Goal: Use online tool/utility: Utilize a website feature to perform a specific function

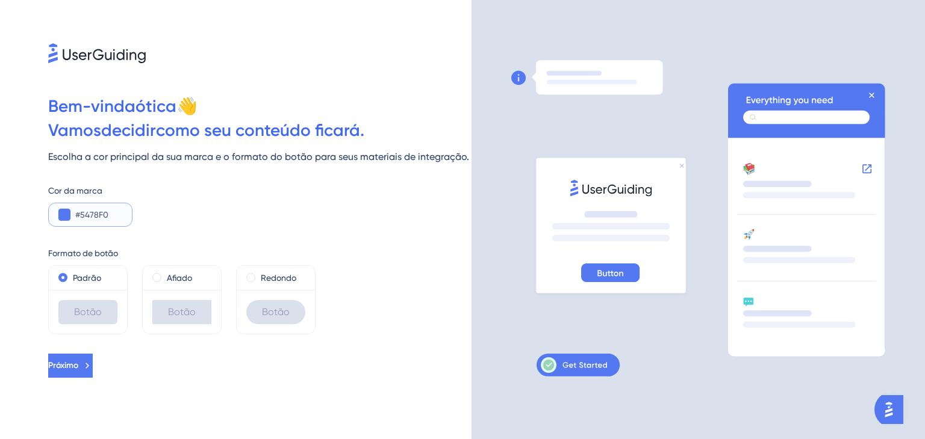
click at [82, 216] on input "#5478F0" at bounding box center [98, 215] width 47 height 14
click at [63, 216] on button at bounding box center [64, 215] width 12 height 12
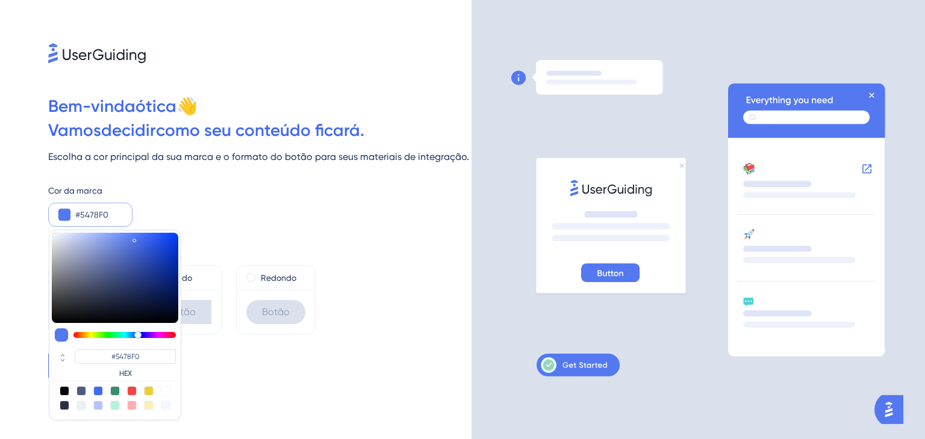
type input "#5480f0"
type input "#5480F0"
type input "#54a6f0"
type input "#5490F0"
type input "#54b7f0"
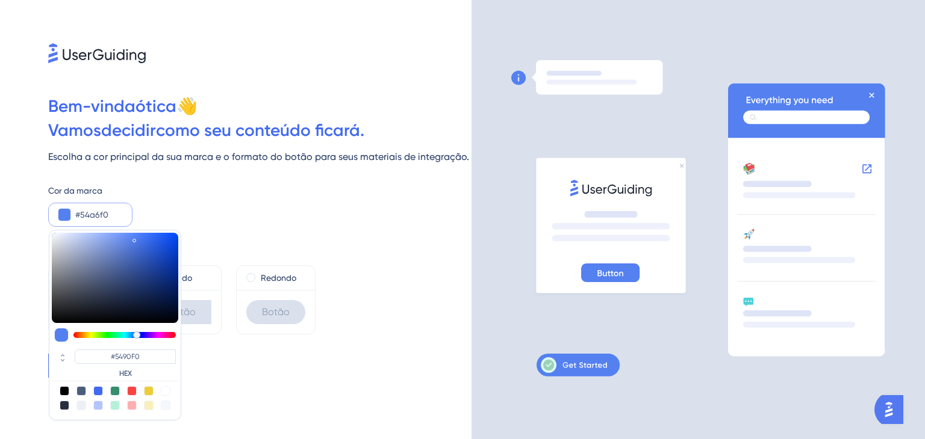
type input "#54A6F0"
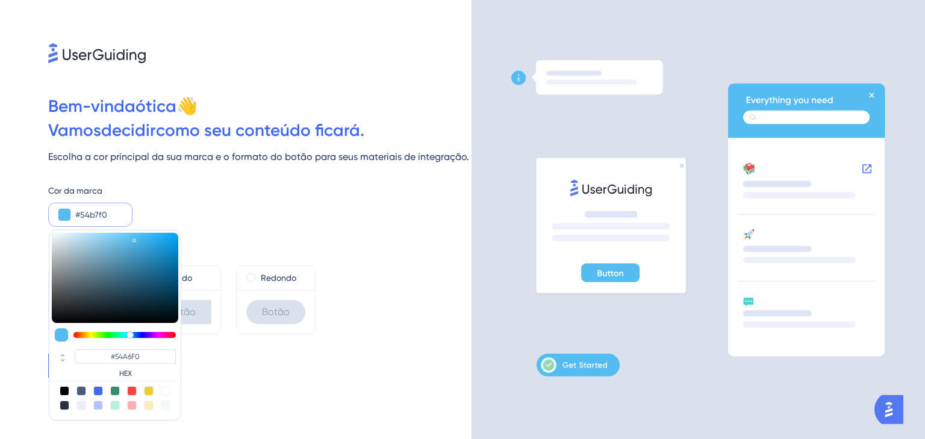
type input "#54bcf0"
type input "#54B7F0"
type input "#54e3f0"
type input "#54BCF0"
type input "#54e8f0"
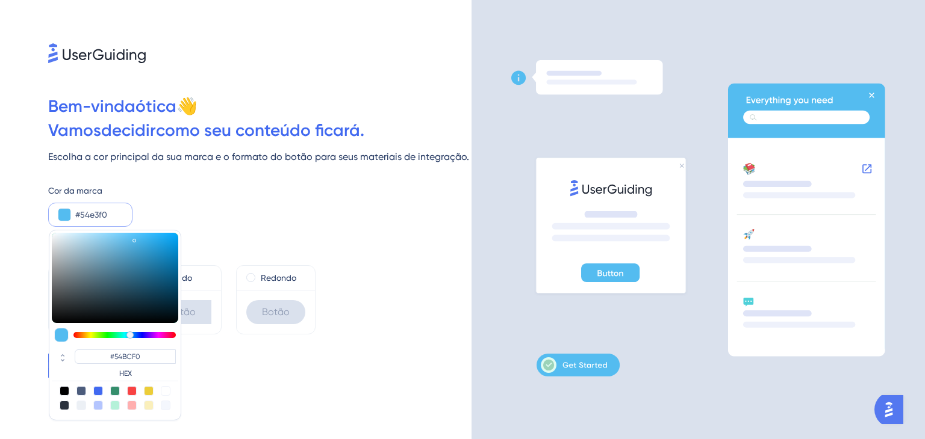
type input "#54E3F0"
type input "#54f0e7"
type input "#54E8F0"
type input "#54f0e2"
type input "#54F0E7"
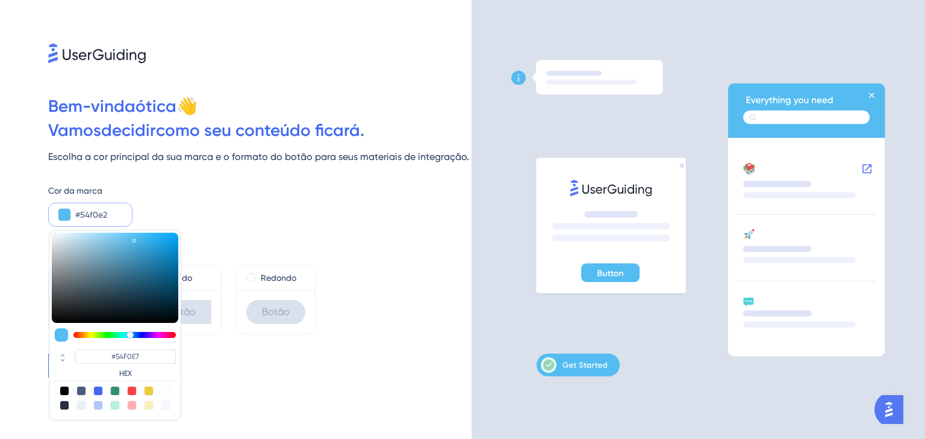
type input "#54f0d1"
type input "#54F0E2"
type input "#54f0cc"
type input "#54F0D1"
type input "#54f0ab"
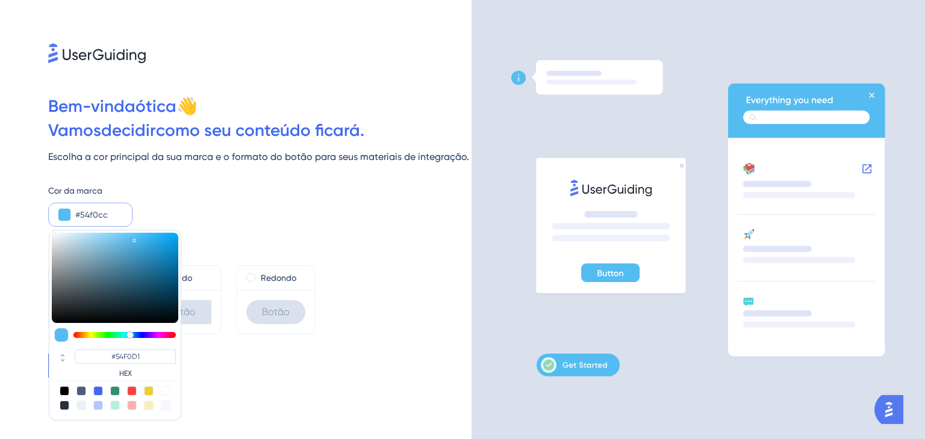
type input "#54F0CC"
type input "#54f0a0"
type input "#54F0A0"
type input "#54f08a"
type input "#54F08A"
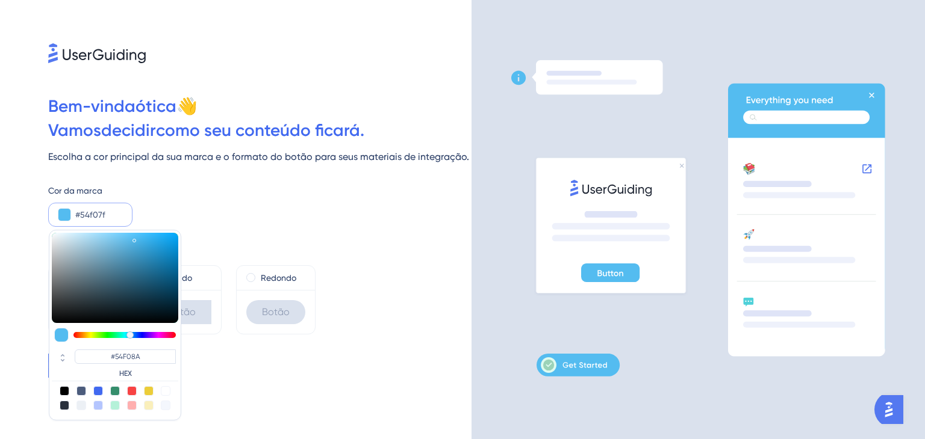
type input "#54f074"
type input "#54F07F"
type input "#54f06e"
type input "#54F06E"
type input "#54f05e"
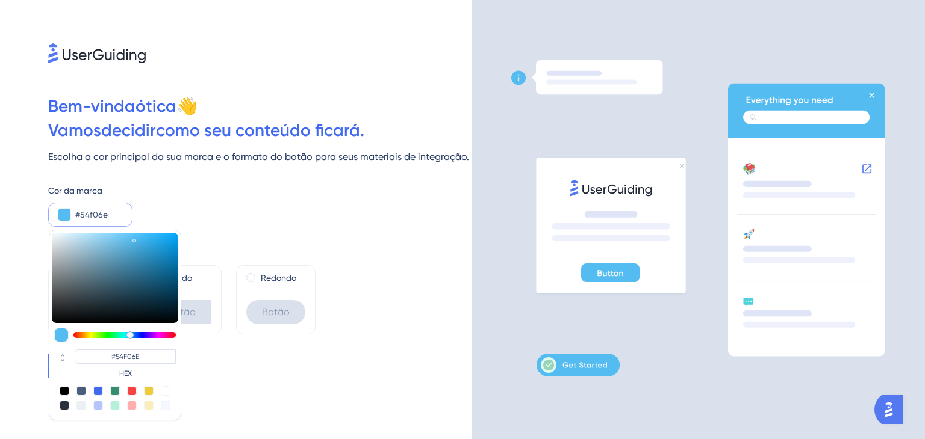
type input "#54F05E"
type input "#54f058"
type input "#54F058"
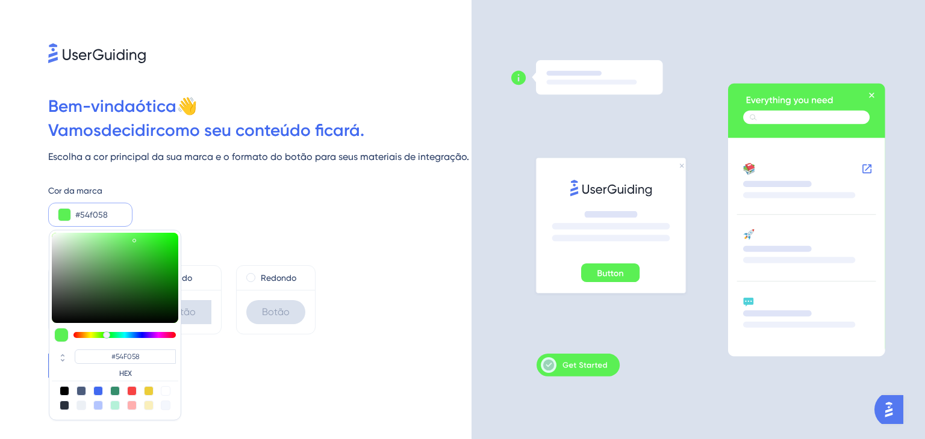
type input "#5bf054"
type input "#5BF054"
type input "#60f054"
type input "#60F054"
type input "#66f054"
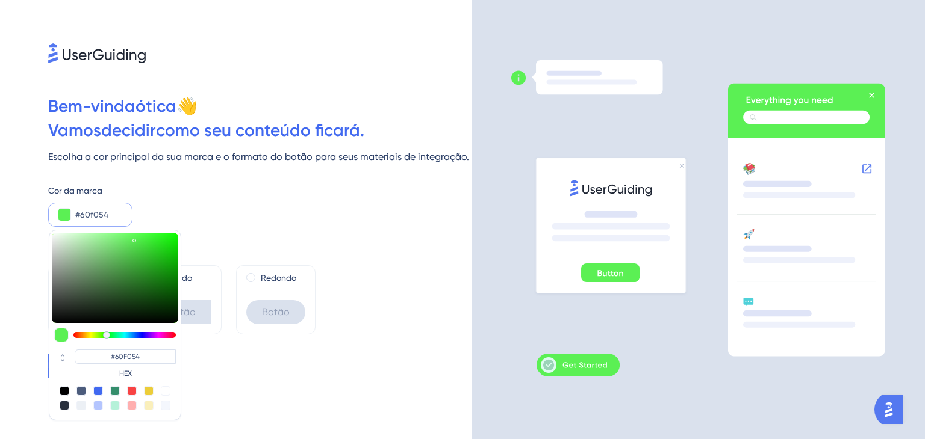
type input "#66F054"
type input "#6bf054"
type input "#6BF054"
type input "#71f054"
type input "#71F054"
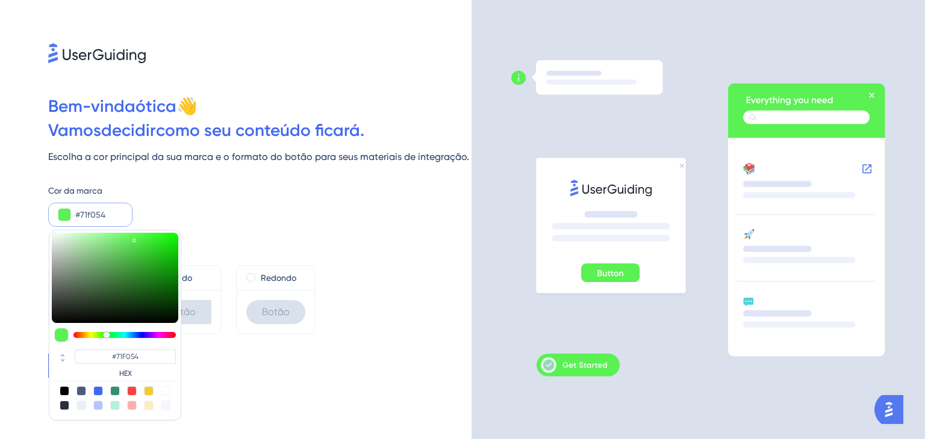
type input "#76f054"
type input "#76F054"
type input "#7cf054"
type input "#7CF054"
type input "#81f054"
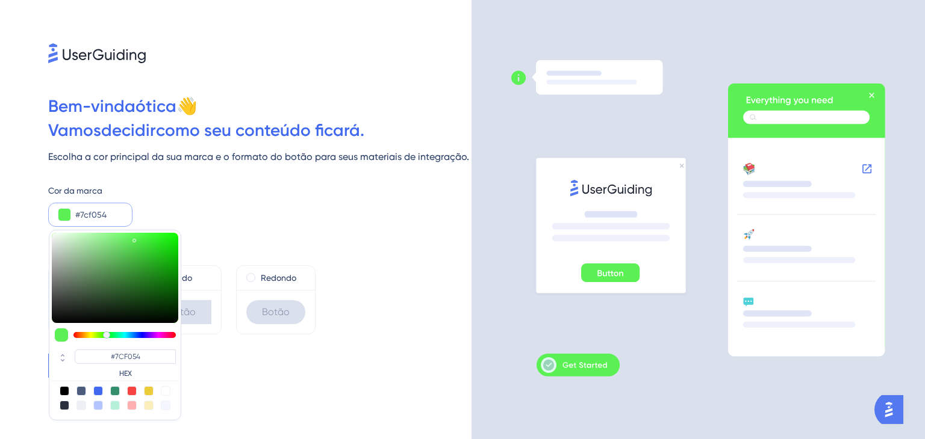
type input "#81F054"
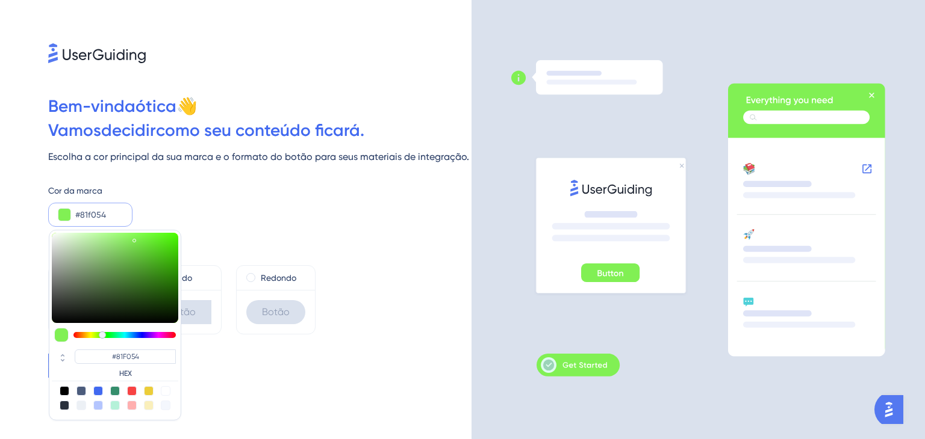
type input "#87f054"
type input "#87F054"
type input "#8cf054"
type input "#8CF054"
type input "#92f054"
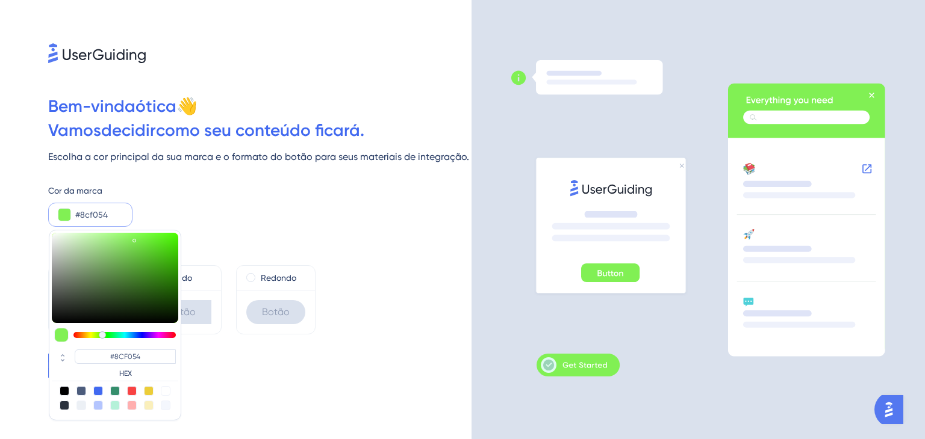
type input "#92F054"
type input "#98f054"
type input "#98F054"
type input "#9df054"
type input "#9DF054"
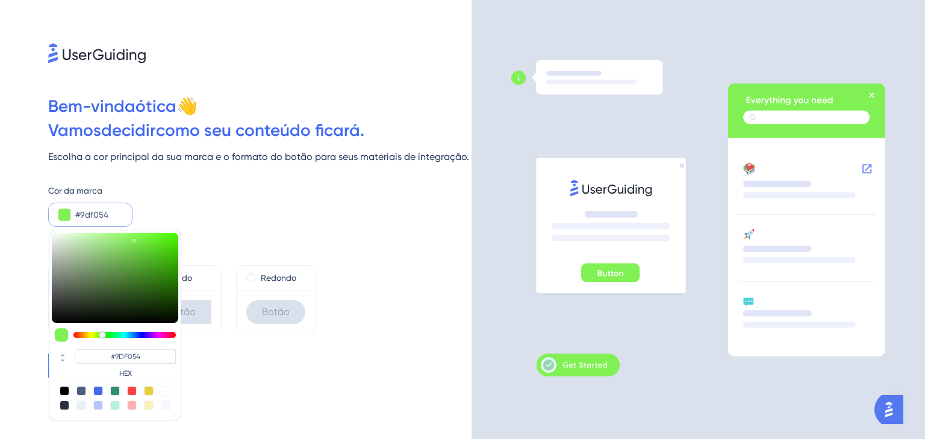
type input "#a3f054"
type input "#A3F054"
type input "#a8f054"
type input "#A8F054"
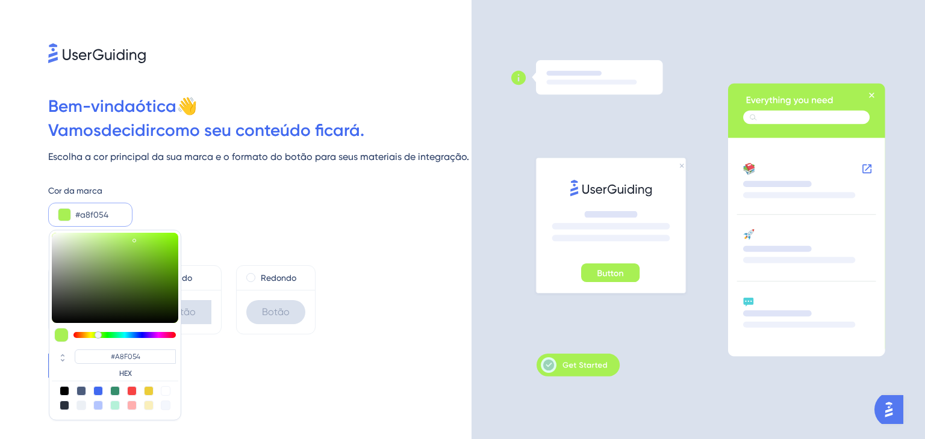
type input "#aef054"
type input "#AEF054"
type input "#b3f054"
type input "#B3F054"
type input "#b9f054"
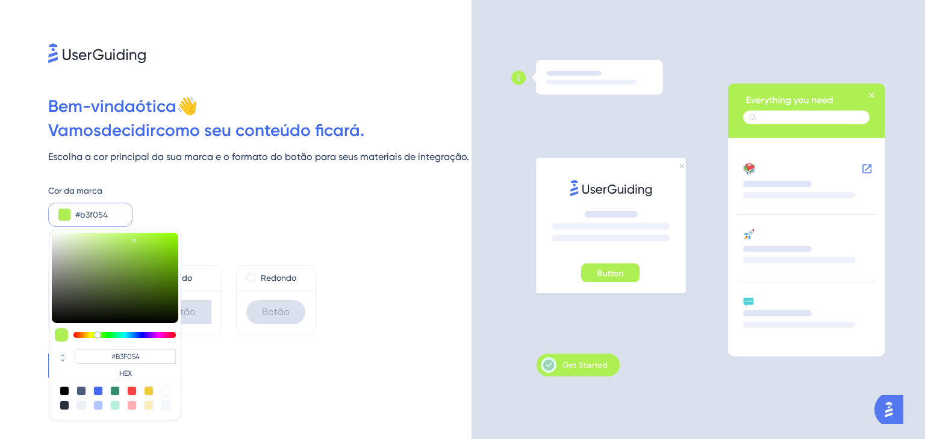
type input "#B9F054"
type input "#c9f054"
type input "#C4F054"
type input "#cff054"
type input "#CFF054"
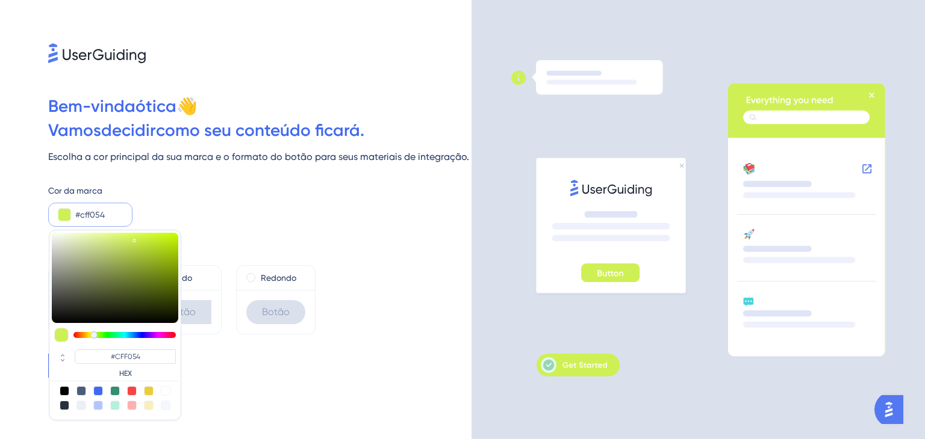
type input "#daf054"
type input "#DAF054"
type input "#e5f054"
type input "#E5F054"
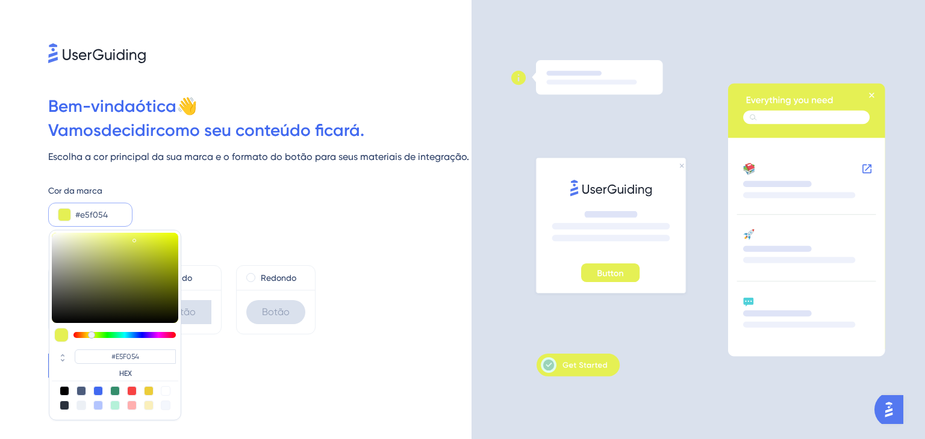
type input "#eaf054"
type input "#EAF054"
type input "#f0f054"
type input "#F0F054"
type input "#f0eb54"
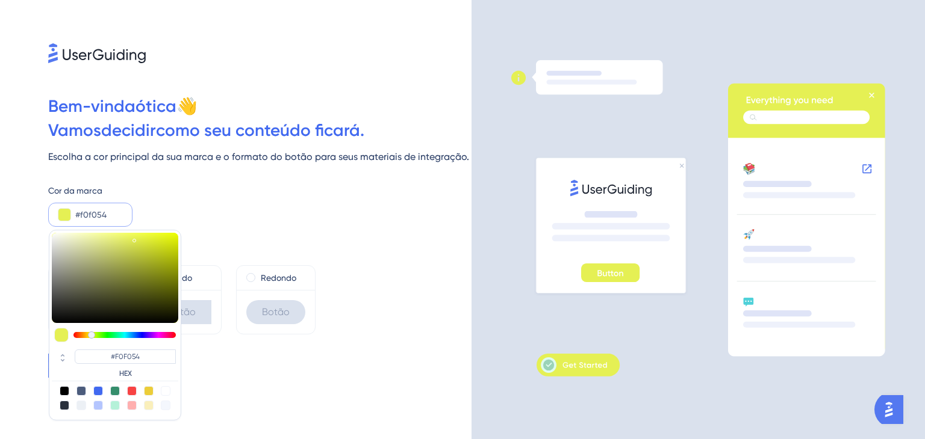
type input "#F0EB54"
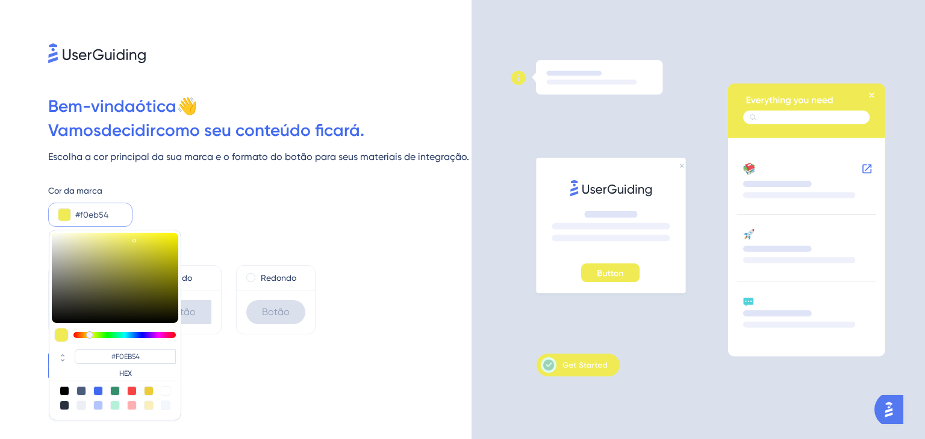
type input "#eaf054"
type input "#EAF054"
type input "#e5f054"
type input "#E5F054"
type input "#dff054"
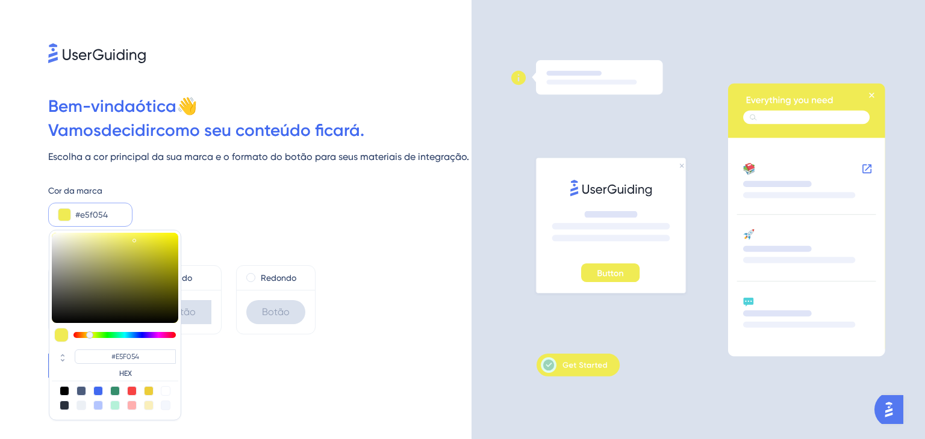
type input "#DFF054"
type input "#d4f054"
type input "#D4F054"
type input "#cff054"
type input "#CFF054"
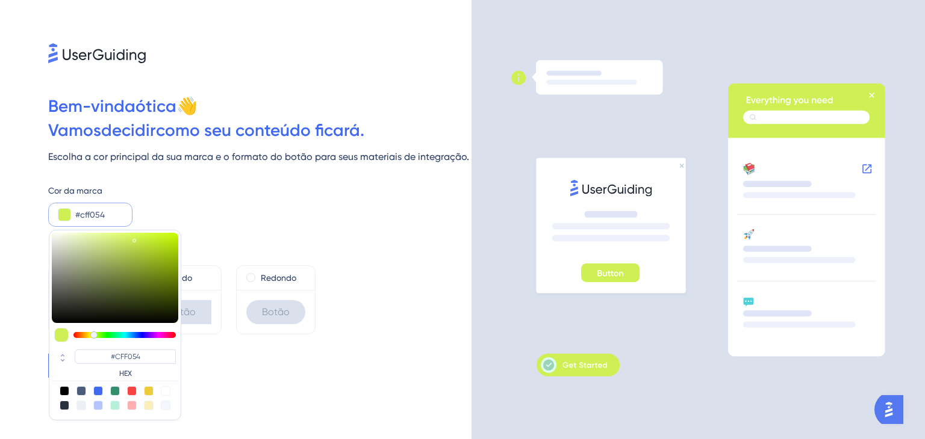
type input "#c9f054"
type input "#C9F054"
type input "#c4f054"
type input "#C4F054"
type input "#bef054"
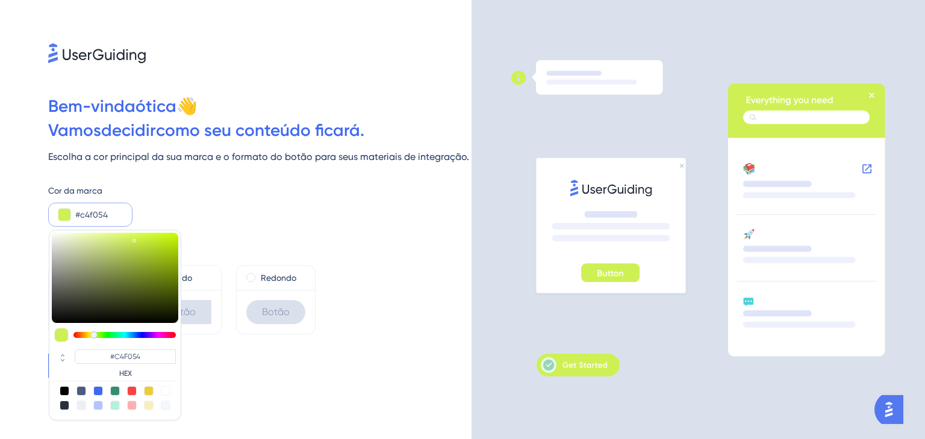
type input "#BEF054"
type input "#b9f054"
type input "#B9F054"
type input "#b3f054"
type input "#B3F054"
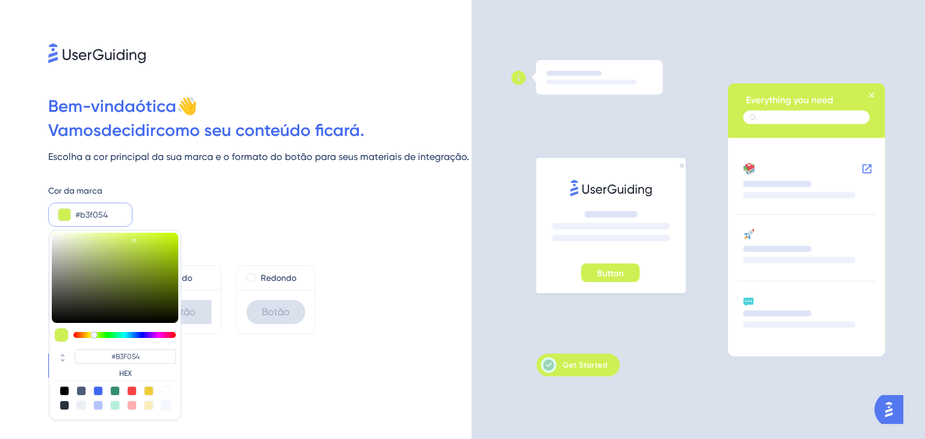
type input "#a8f054"
type input "#A8F054"
type input "#a3f054"
type input "#A3F054"
type input "#9df054"
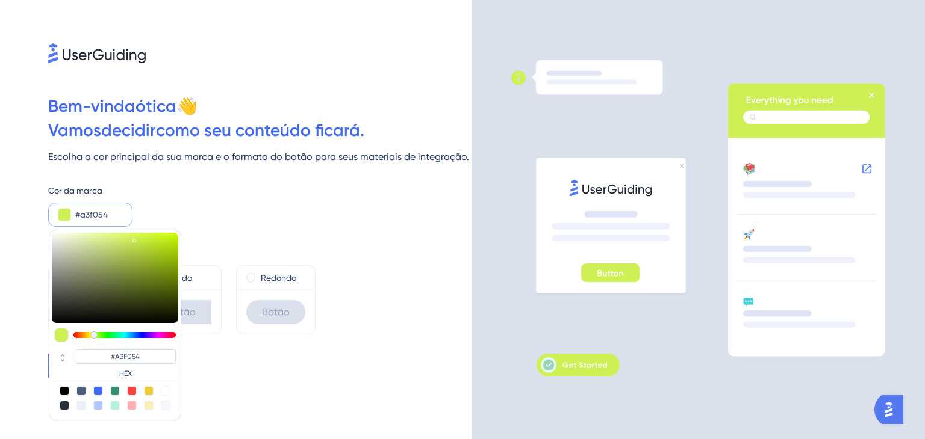
type input "#9DF054"
type input "#92f054"
type input "#92F054"
type input "#8cf054"
type input "#8CF054"
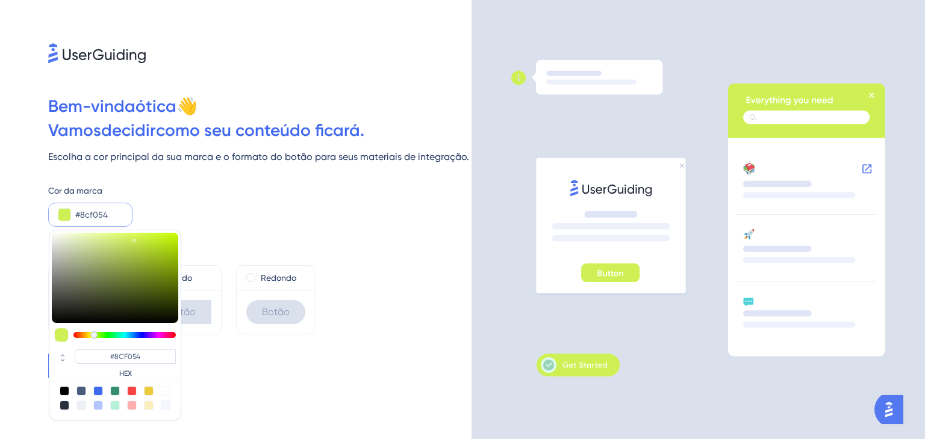
type input "#87f054"
type input "#87F054"
type input "#81f054"
type input "#81F054"
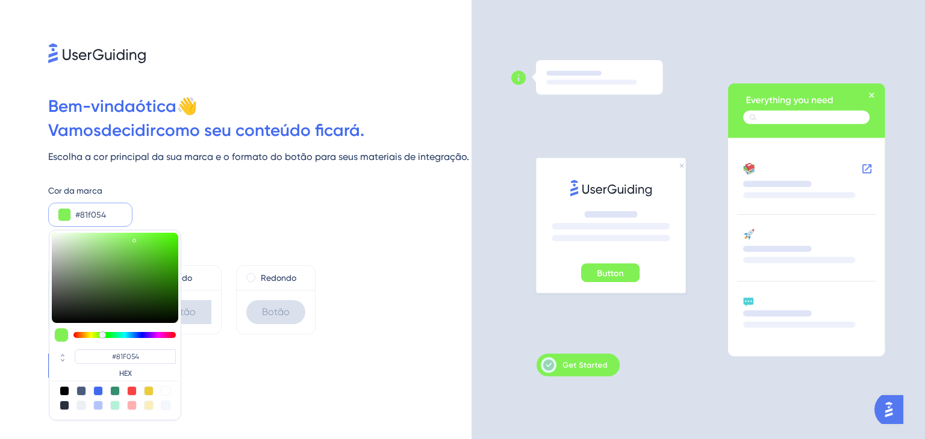
type input "#7cf054"
type input "#7CF054"
type input "#76f054"
type input "#76F054"
type input "#71f054"
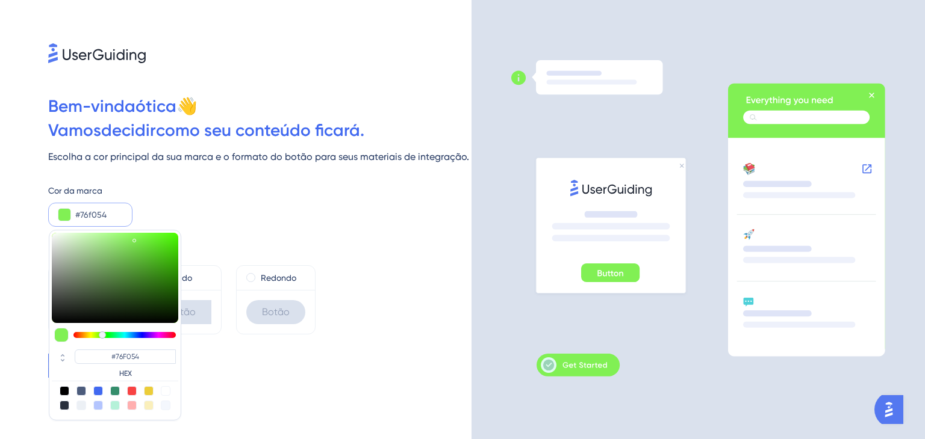
type input "#71F054"
type input "#6bf054"
type input "#6BF054"
type input "#66f054"
type input "#66F054"
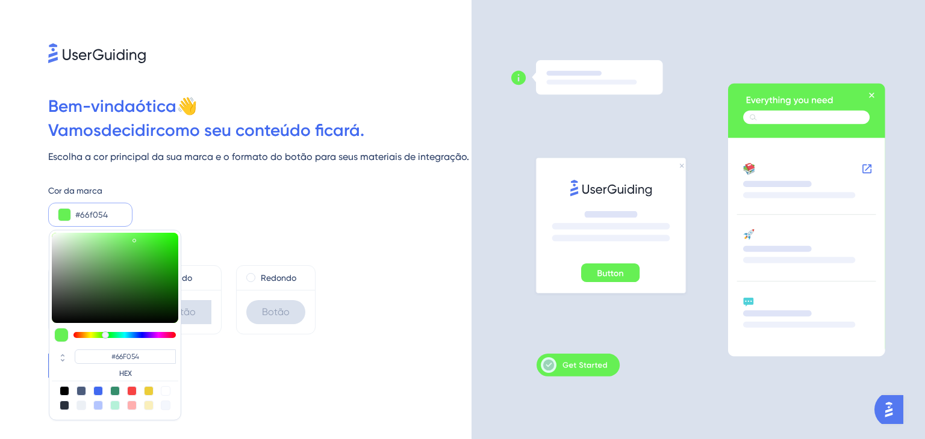
type input "#60f054"
type input "#60F054"
type input "#5bf054"
type input "#5BF054"
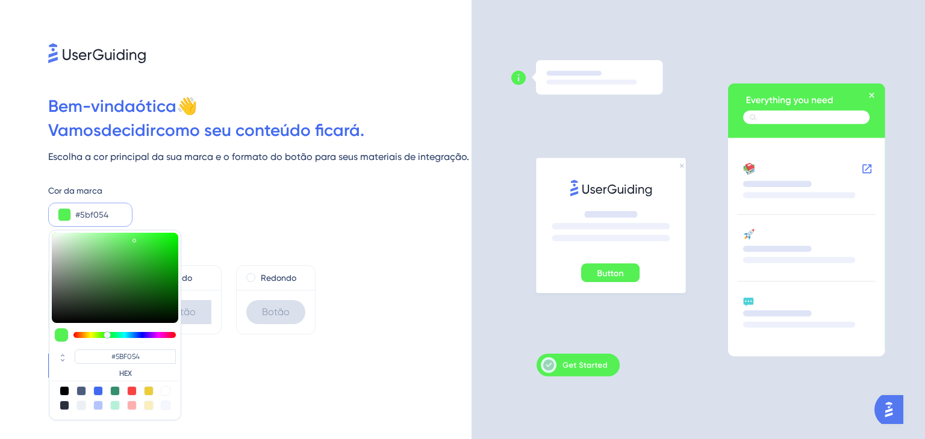
type input "#55f054"
type input "#55F054"
type input "#54f05e"
type input "#54F05E"
type input "#54f063"
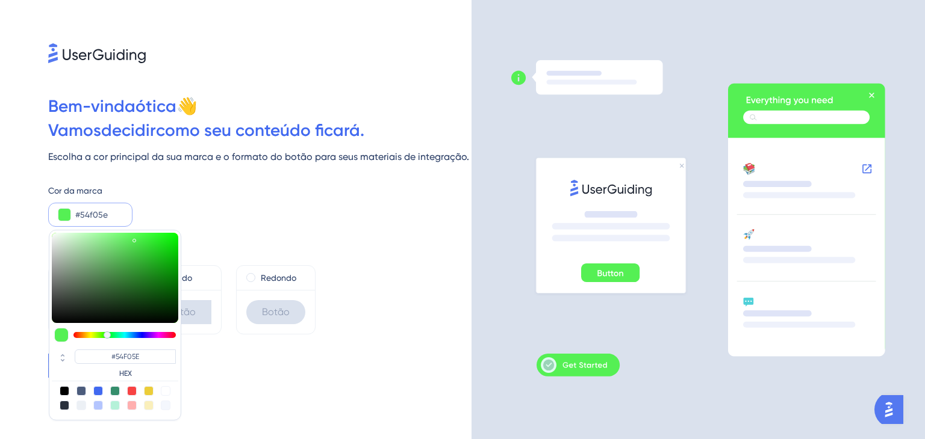
type input "#54F063"
type input "#54f069"
type input "#54F069"
type input "#54f06e"
type input "#54F06E"
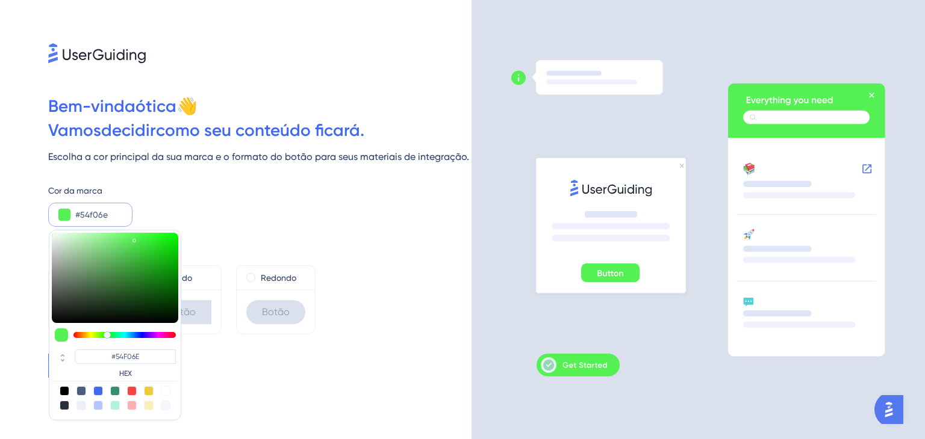
type input "#54f074"
type input "#54F074"
type input "#54f079"
type input "#54F079"
type input "#54f08a"
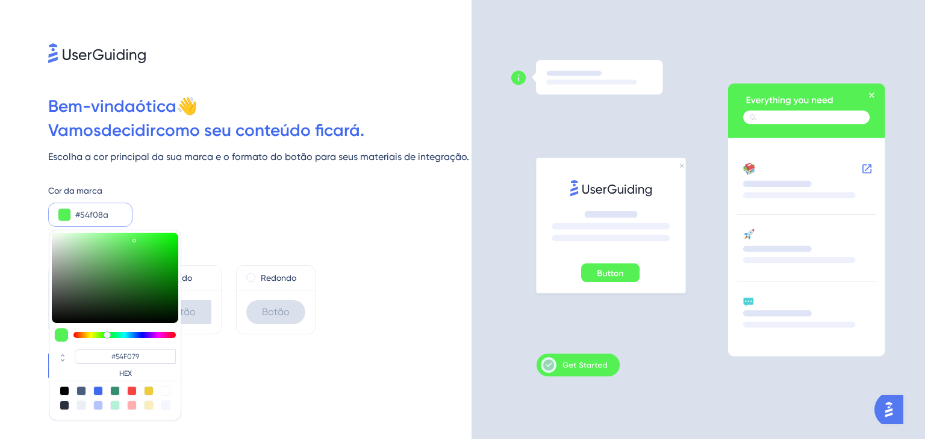
type input "#54F08A"
type input "#54f08f"
type input "#54F08F"
type input "#54f095"
type input "#54F095"
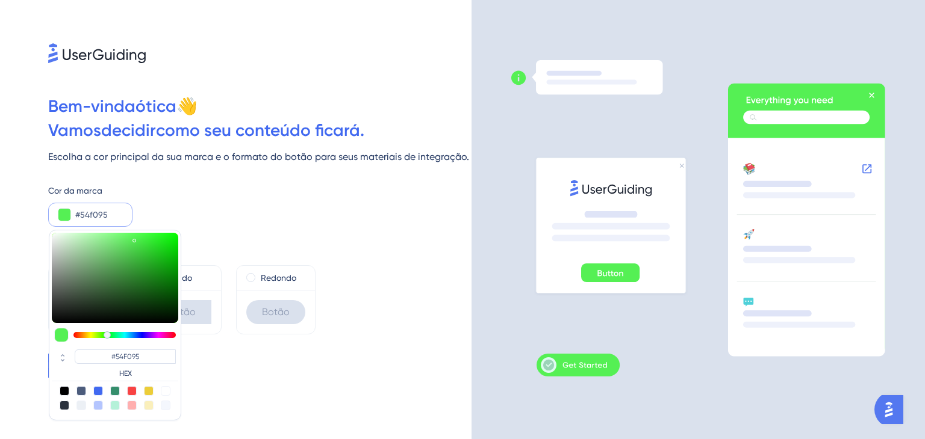
type input "#54f0a0"
type input "#54F0A0"
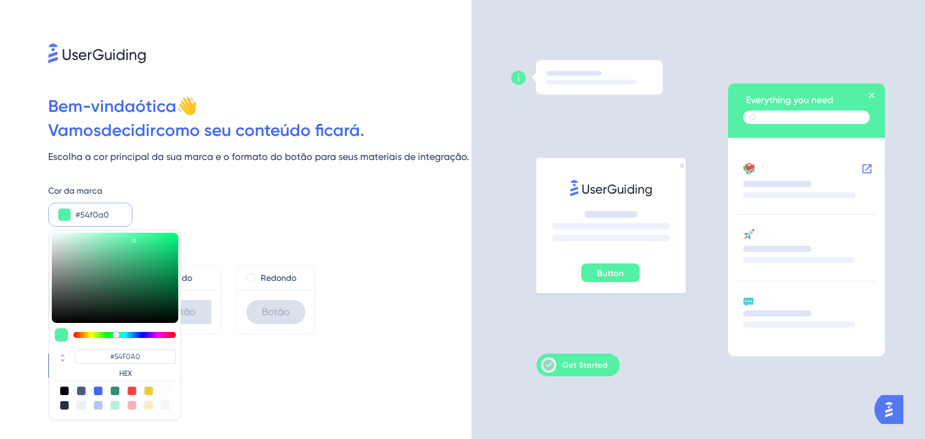
type input "#54f0a5"
type input "#54F0A5"
type input "#54f0ab"
type input "#54F0AB"
type input "#54f0b0"
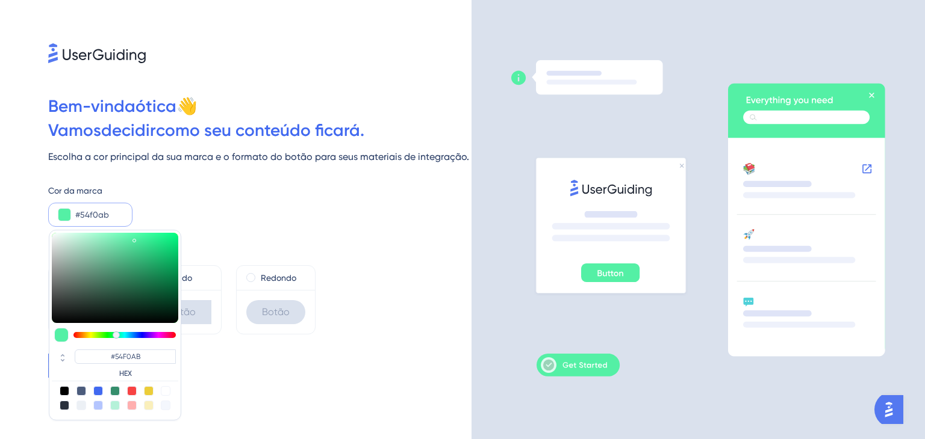
type input "#54F0B0"
type input "#54f0b6"
type input "#54F0B6"
type input "#54f0bb"
type input "#54F0BB"
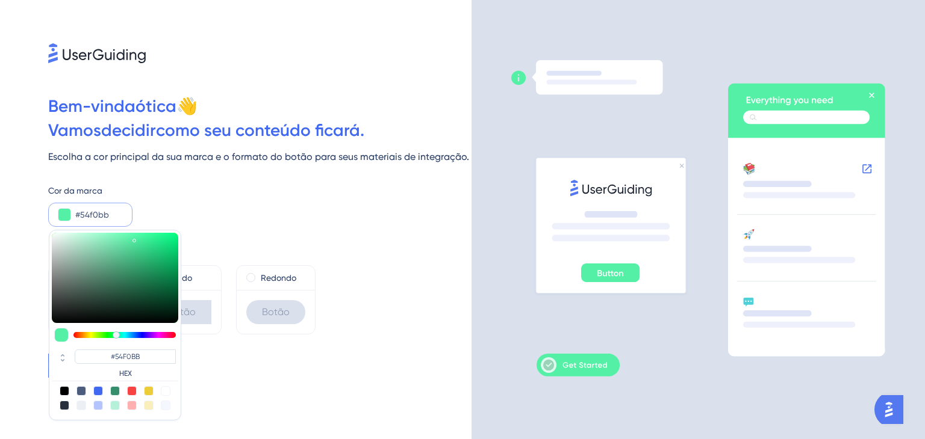
type input "#54f0c1"
type input "#54F0C1"
type input "#54f0c6"
type input "#54F0C6"
type input "#54f0cc"
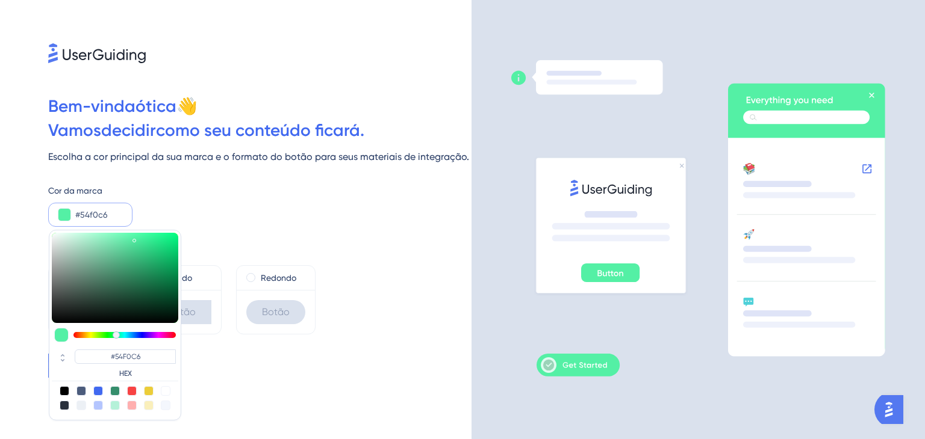
type input "#54F0CC"
type input "#54f0d1"
type input "#54F0D1"
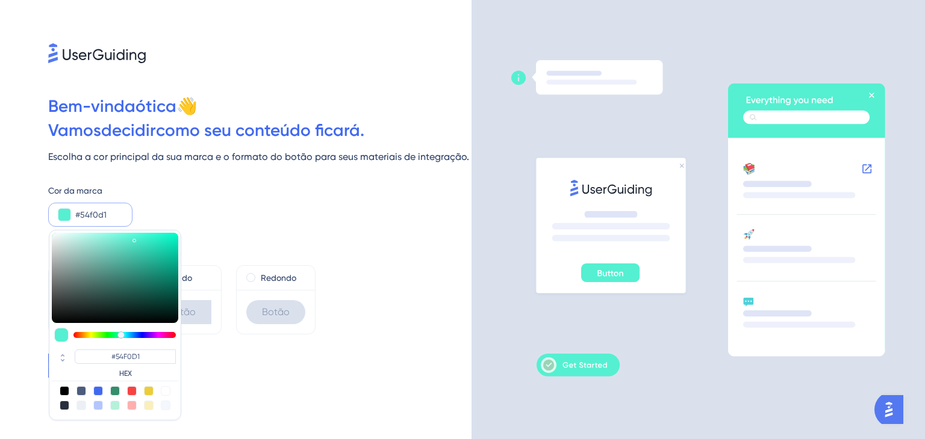
type input "#54f0d7"
type input "#54F0D7"
type input "#54f0dc"
type input "#54F0DC"
type input "#54f0e2"
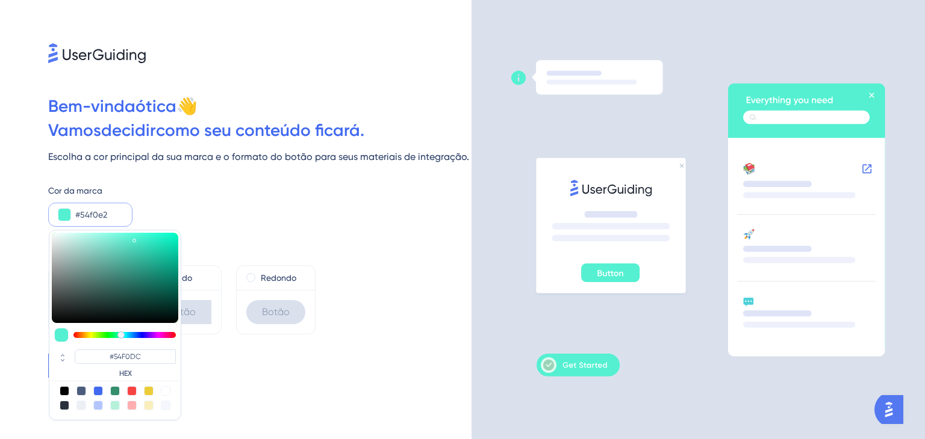
type input "#54F0E2"
type input "#54f0e7"
type input "#54F0E7"
type input "#54f0ed"
type input "#54F0ED"
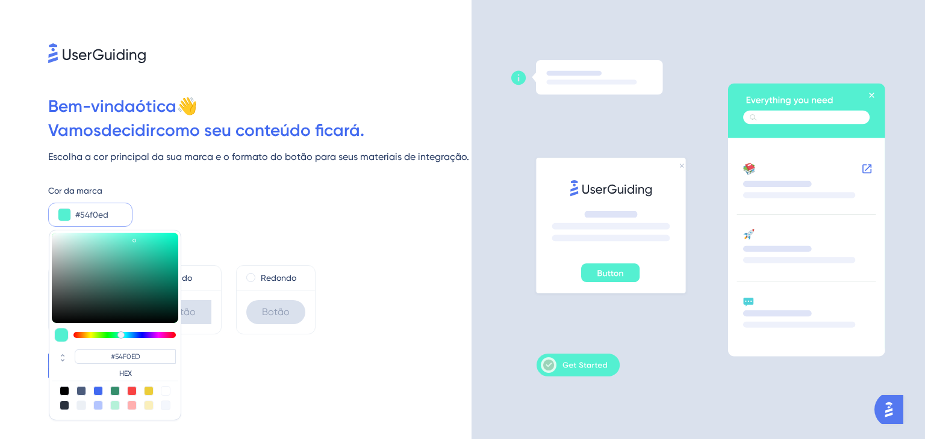
type input "#54eef0"
type input "#54EEF0"
type input "#54e8f0"
type input "#54E8F0"
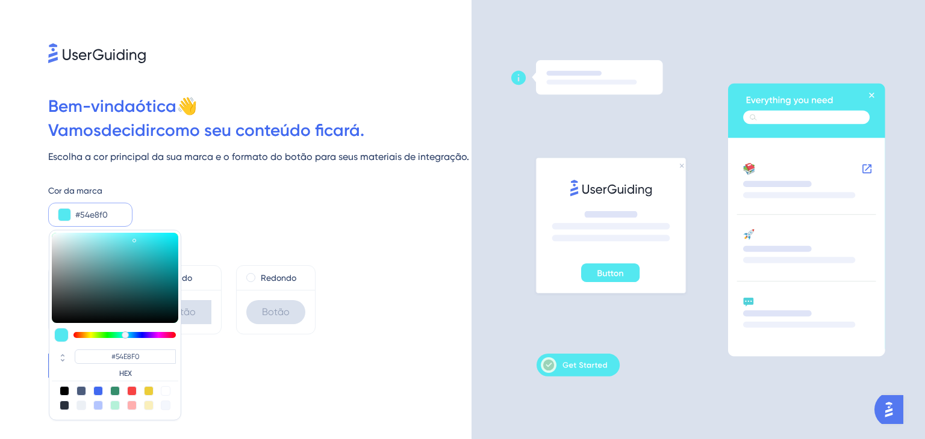
type input "#54e3f0"
type input "#54E3F0"
type input "#54ddf0"
type input "#54DDF0"
type input "#54d8f0"
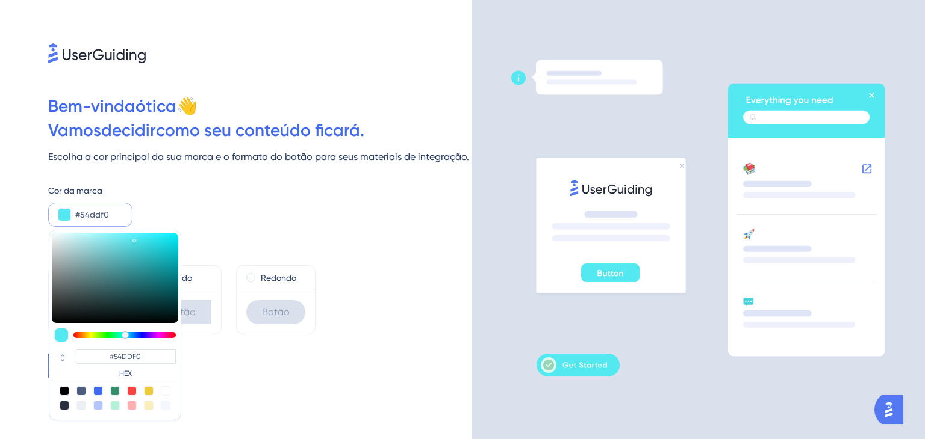
type input "#54D8F0"
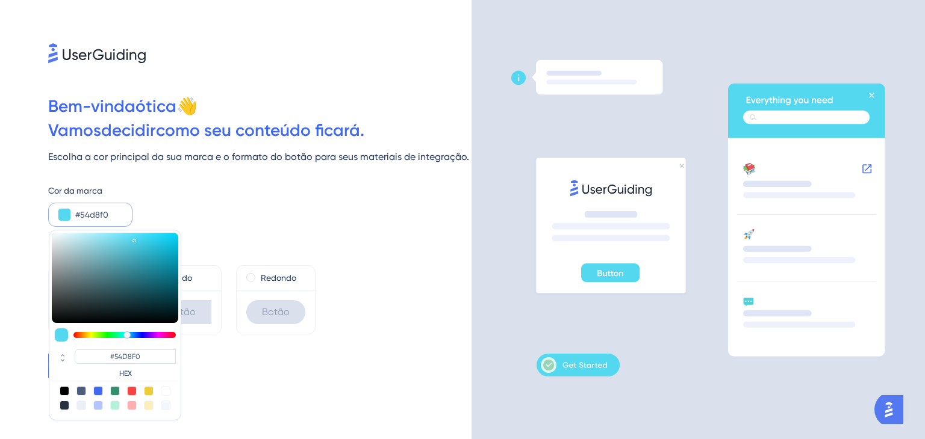
type input "#54d2f0"
type input "#54D2F0"
type input "#54c7f0"
type input "#54C7F0"
type input "#54c2f0"
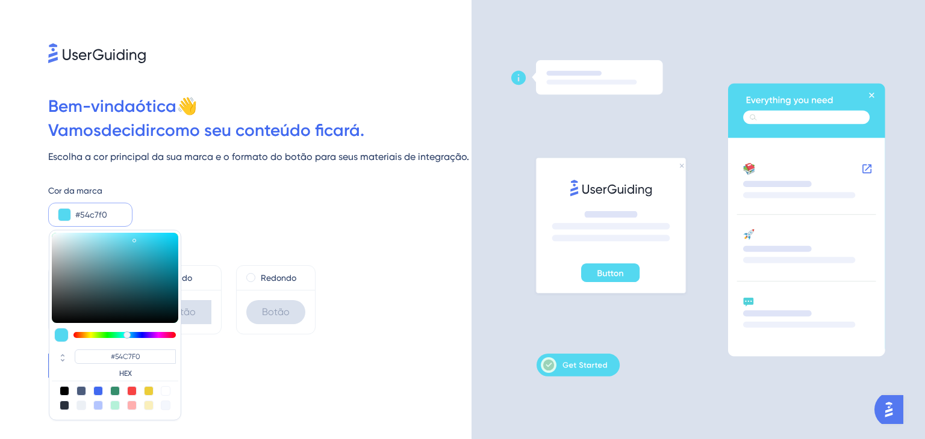
type input "#54C2F0"
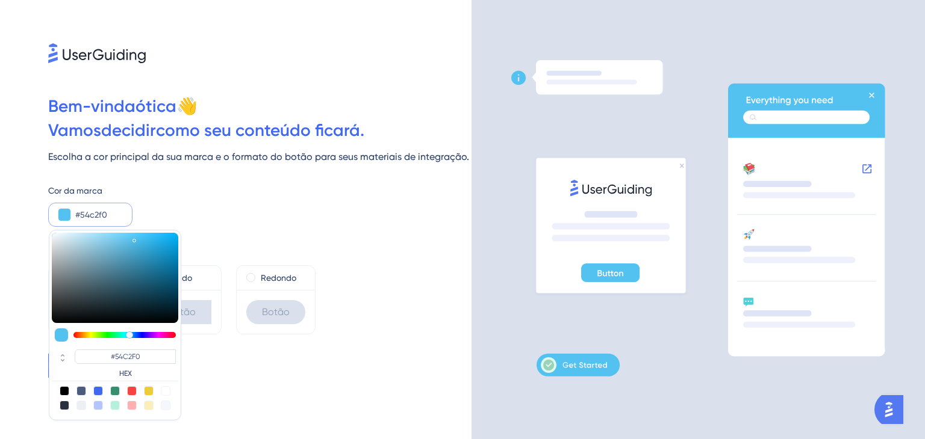
type input "#54c7f0"
type input "#54C7F0"
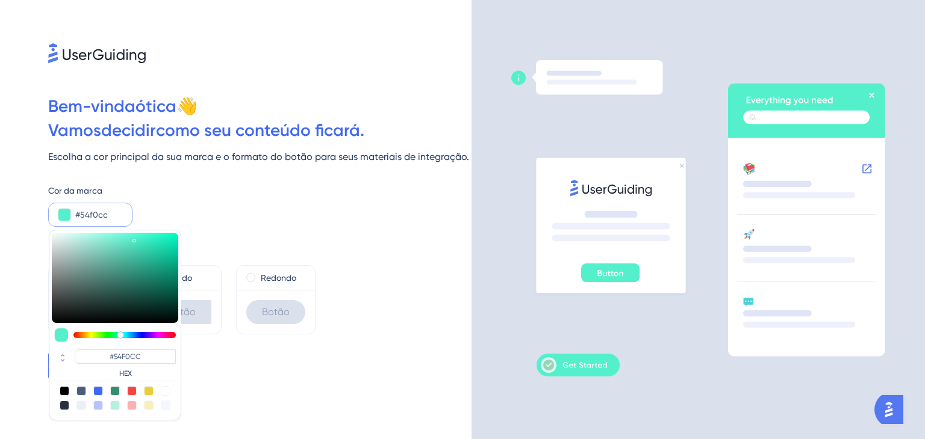
drag, startPoint x: 137, startPoint y: 333, endPoint x: 120, endPoint y: 334, distance: 16.3
click at [120, 334] on div at bounding box center [120, 335] width 7 height 7
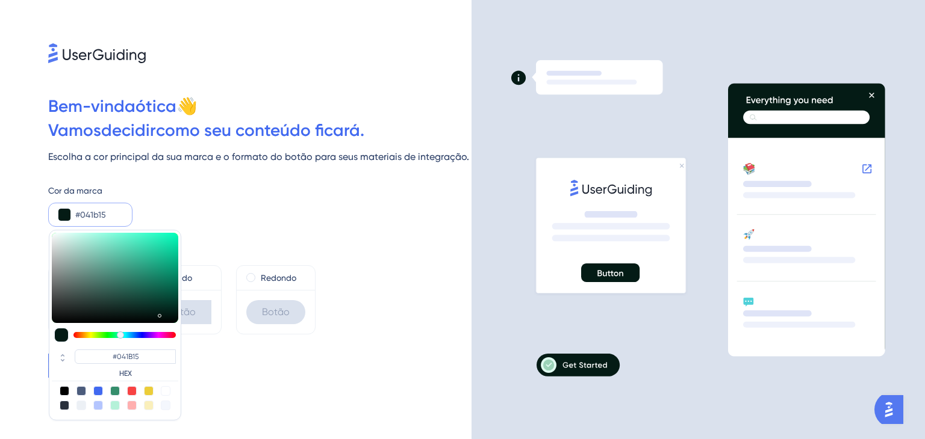
click at [158, 314] on div at bounding box center [115, 278] width 126 height 90
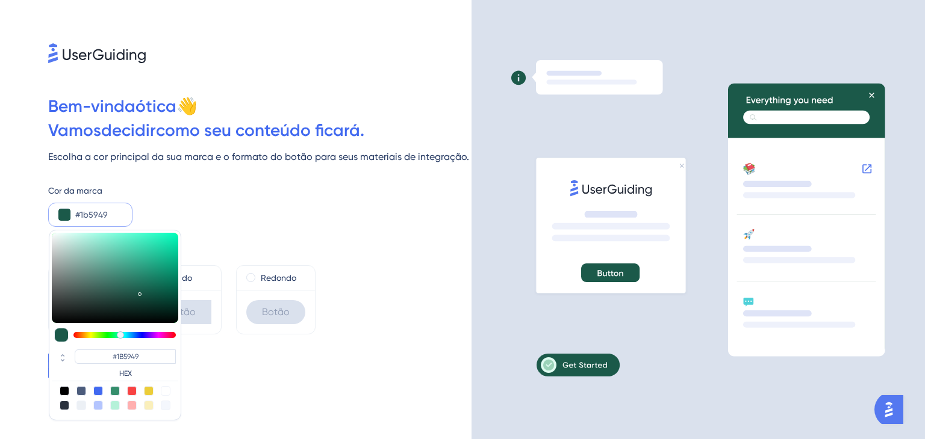
drag, startPoint x: 158, startPoint y: 314, endPoint x: 140, endPoint y: 291, distance: 28.3
click at [140, 292] on div at bounding box center [141, 294] width 2 height 4
click at [128, 291] on div at bounding box center [115, 278] width 126 height 90
click at [132, 292] on div at bounding box center [133, 294] width 2 height 4
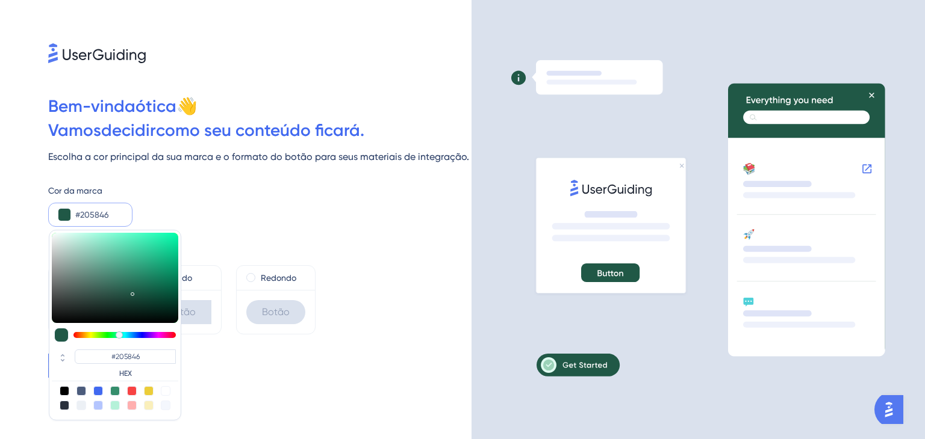
click at [373, 240] on div "Formato de botão Padrão Botão Afiado Botão Redondo Botão" at bounding box center [259, 281] width 423 height 108
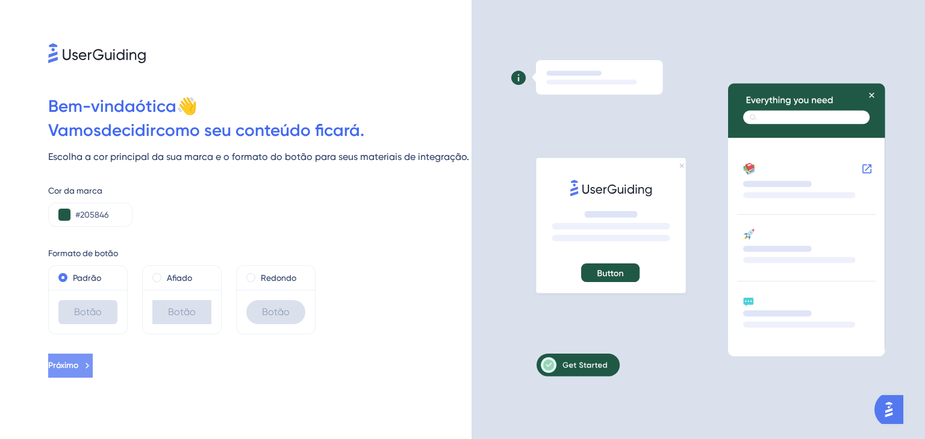
click at [78, 365] on font "Próximo" at bounding box center [63, 366] width 30 height 10
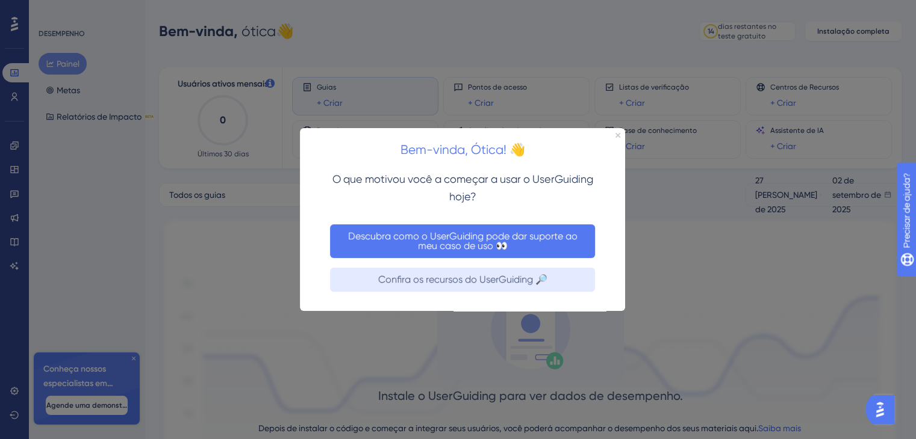
click at [477, 242] on font "Descubra como o UserGuiding pode dar suporte ao meu caso de uso 👀" at bounding box center [464, 240] width 232 height 21
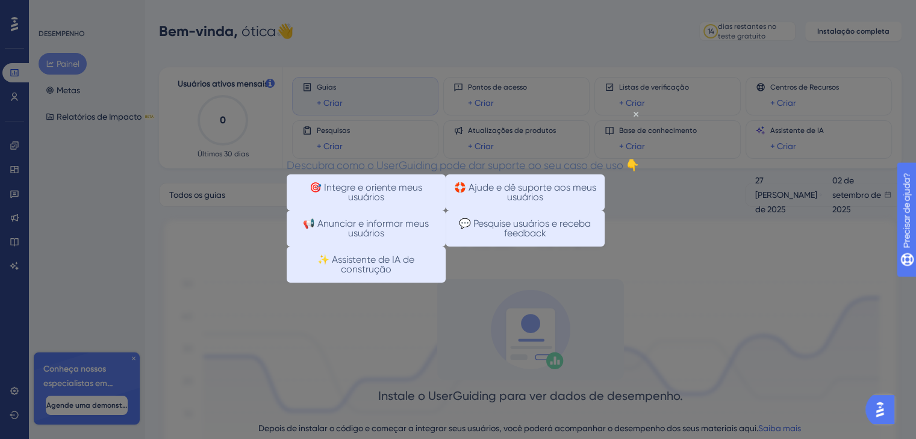
click at [633, 156] on div "Descubra como o UserGuiding pode dar suporte ao seu caso de uso 👇" at bounding box center [463, 164] width 352 height 17
click at [636, 113] on icon "Fechar visualização" at bounding box center [635, 113] width 5 height 5
